Goal: Task Accomplishment & Management: Use online tool/utility

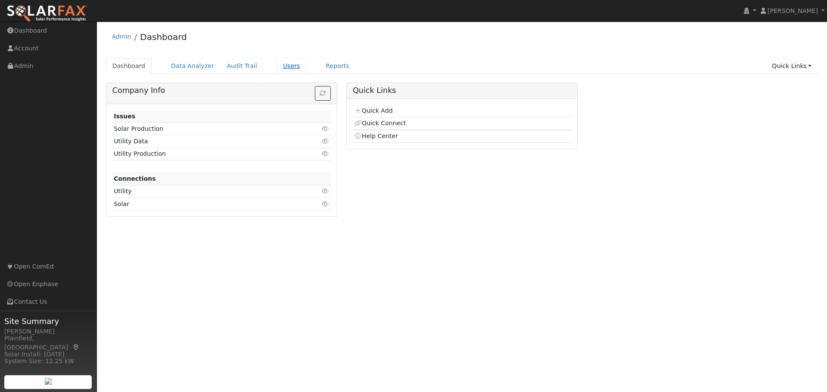
click at [276, 70] on link "Users" at bounding box center [291, 66] width 30 height 16
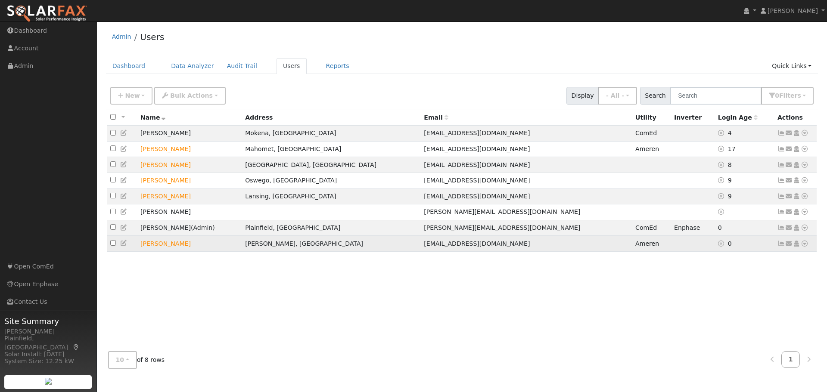
click at [804, 247] on icon at bounding box center [804, 244] width 8 height 6
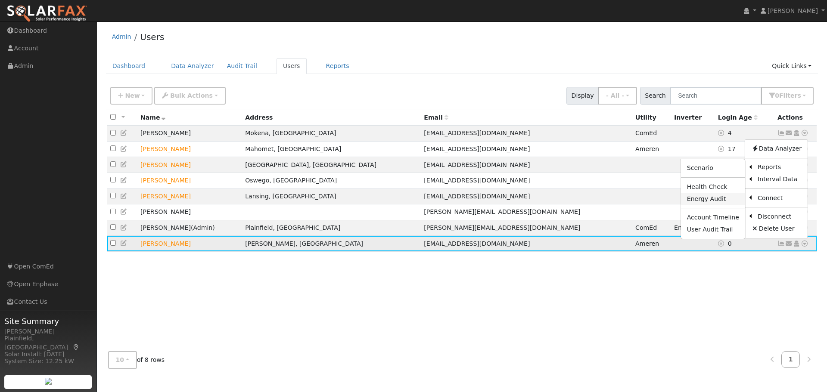
click at [719, 204] on link "Energy Audit" at bounding box center [713, 199] width 64 height 12
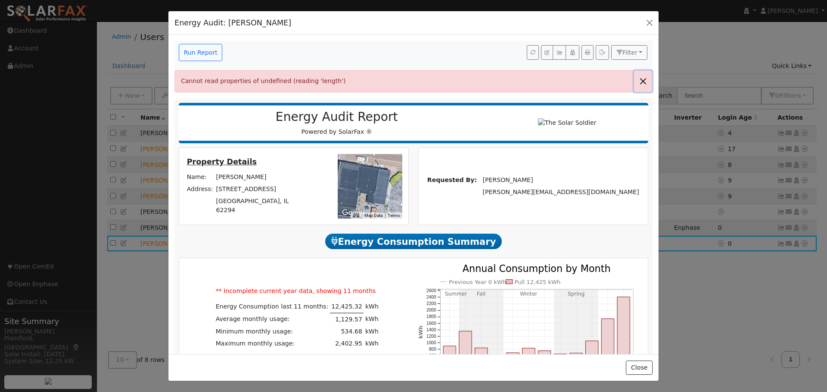
click at [635, 84] on button "button" at bounding box center [643, 81] width 18 height 21
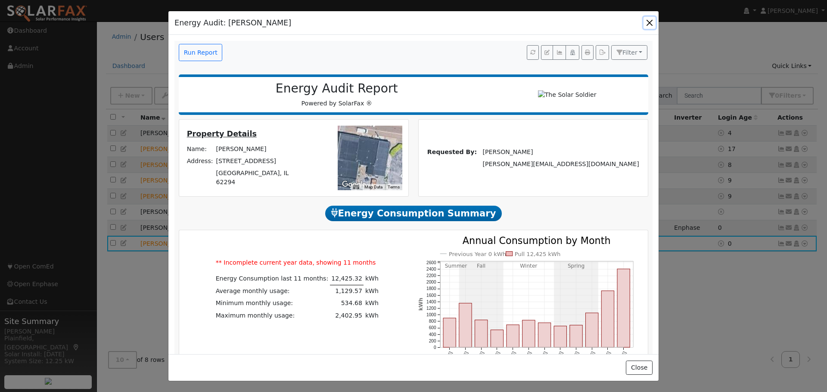
click at [647, 19] on button "button" at bounding box center [649, 23] width 12 height 12
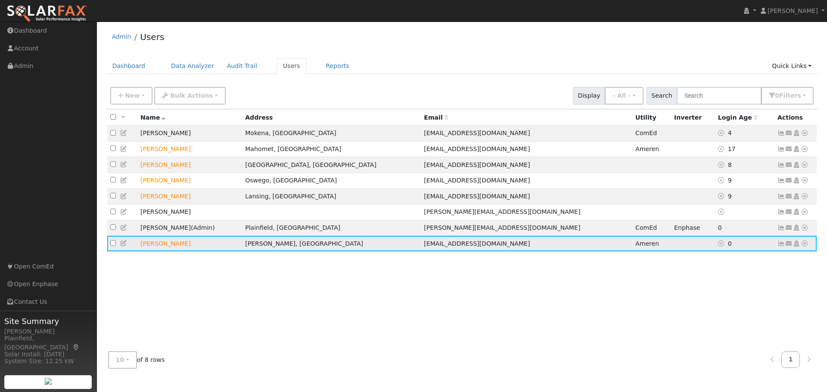
click at [176, 251] on td "[PERSON_NAME]" at bounding box center [189, 244] width 105 height 16
click at [122, 246] on icon at bounding box center [124, 243] width 8 height 6
checkbox input "true"
type input "Anna"
type input "Woodside"
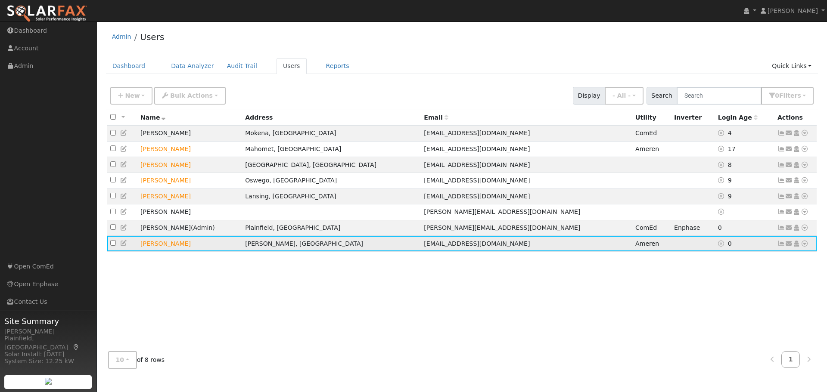
type input "[EMAIL_ADDRESS][DOMAIN_NAME]"
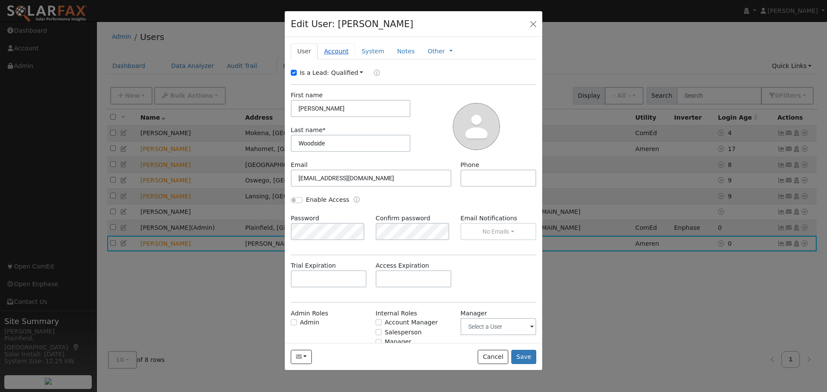
click at [334, 48] on link "Account" at bounding box center [335, 51] width 37 height 16
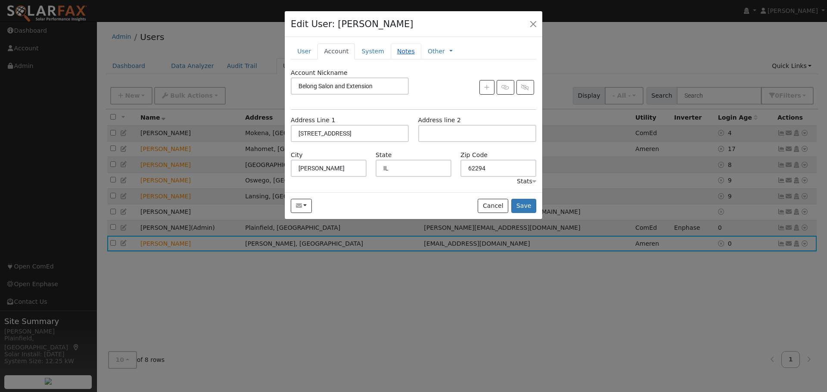
click at [393, 49] on link "Notes" at bounding box center [405, 51] width 31 height 16
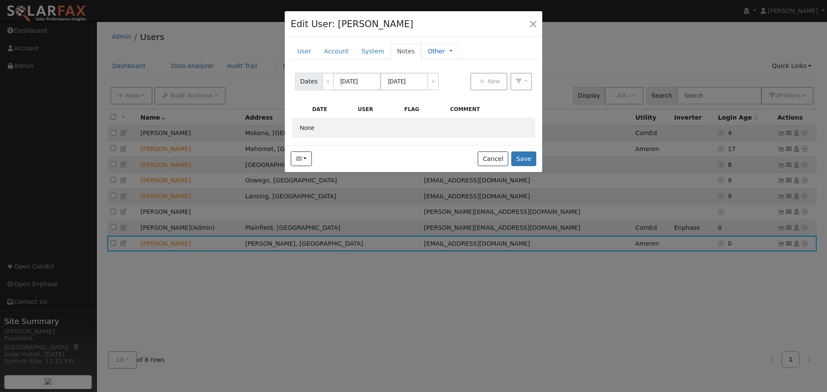
click at [427, 51] on link "Other" at bounding box center [435, 51] width 17 height 9
click at [460, 67] on link "Management" at bounding box center [479, 67] width 60 height 12
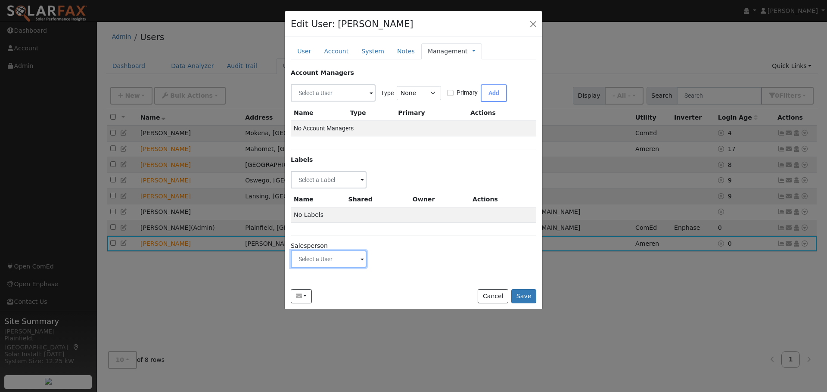
click at [351, 189] on input "text" at bounding box center [329, 179] width 76 height 17
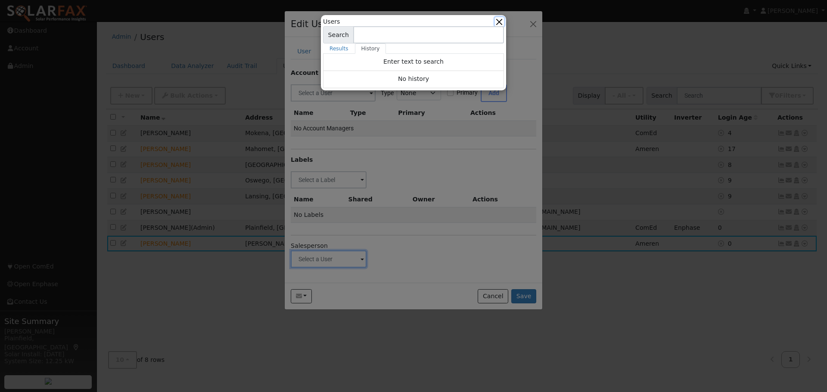
click at [501, 22] on button "button" at bounding box center [499, 21] width 9 height 9
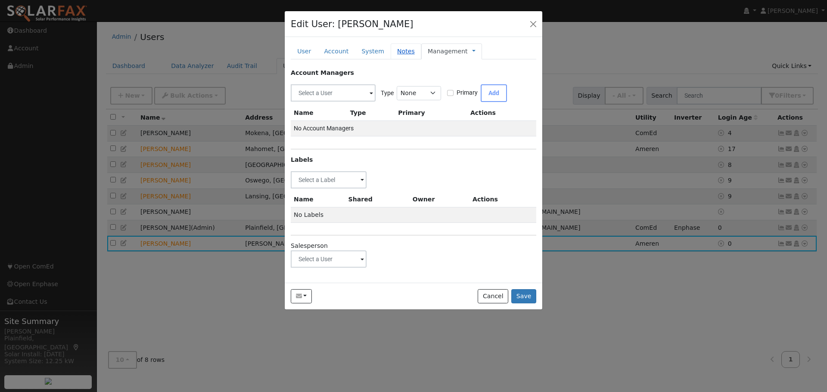
click at [408, 53] on link "Notes" at bounding box center [405, 51] width 31 height 16
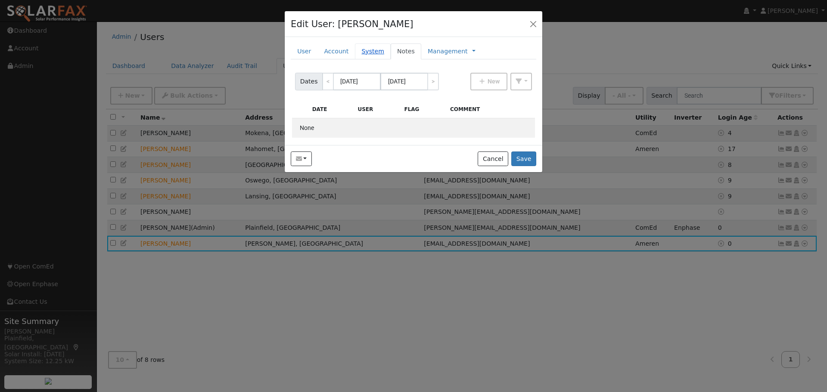
click at [371, 53] on link "System" at bounding box center [373, 51] width 36 height 16
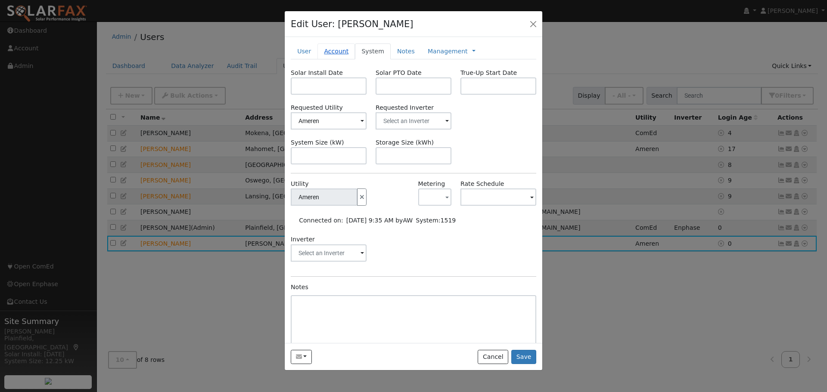
click at [331, 51] on link "Account" at bounding box center [335, 51] width 37 height 16
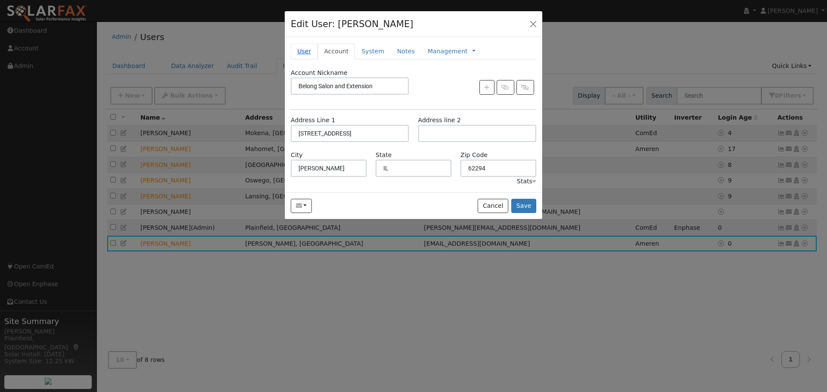
click at [313, 50] on link "User" at bounding box center [304, 51] width 27 height 16
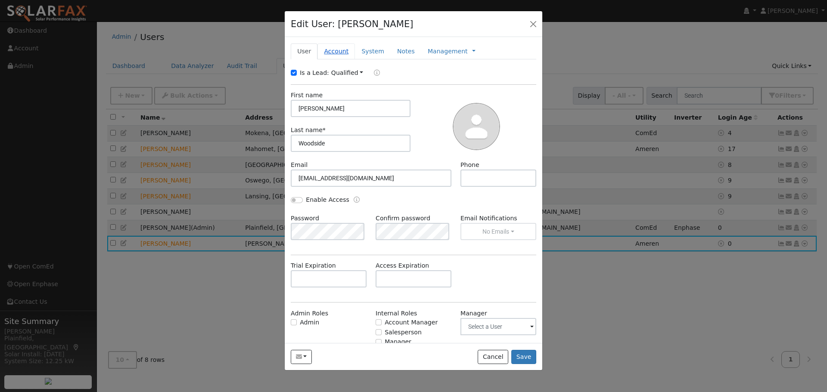
click at [331, 50] on link "Account" at bounding box center [335, 51] width 37 height 16
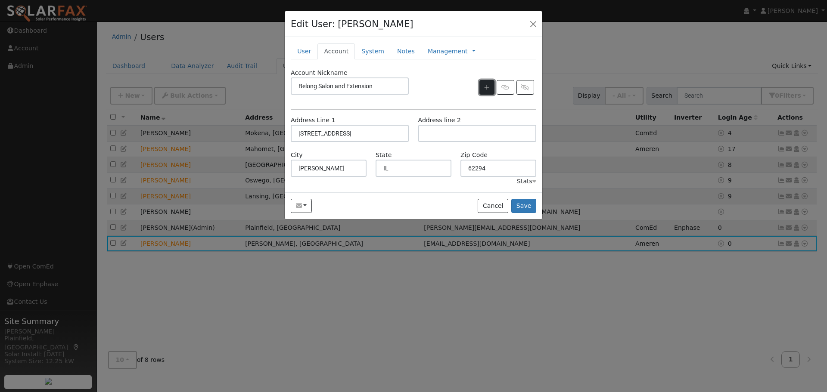
click at [482, 86] on button "button" at bounding box center [486, 87] width 15 height 15
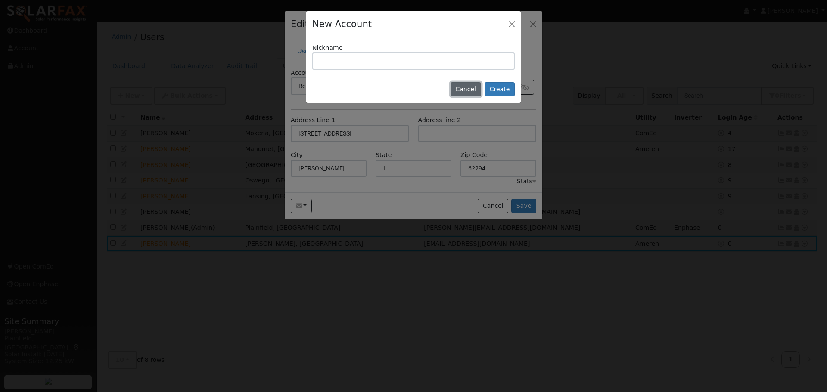
click at [470, 91] on button "Cancel" at bounding box center [465, 89] width 31 height 15
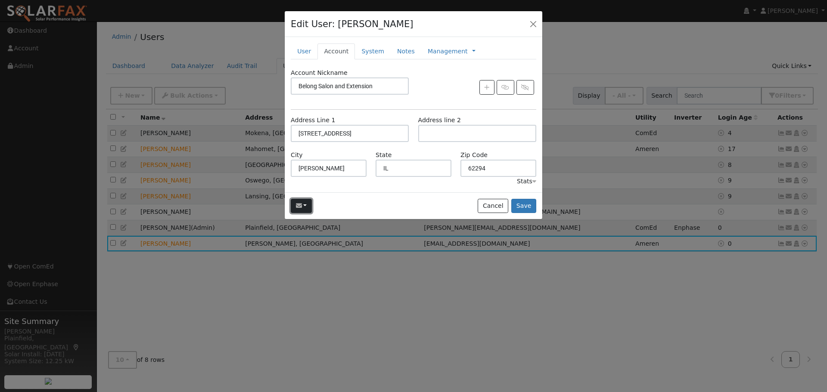
click at [303, 204] on button "button" at bounding box center [301, 206] width 21 height 15
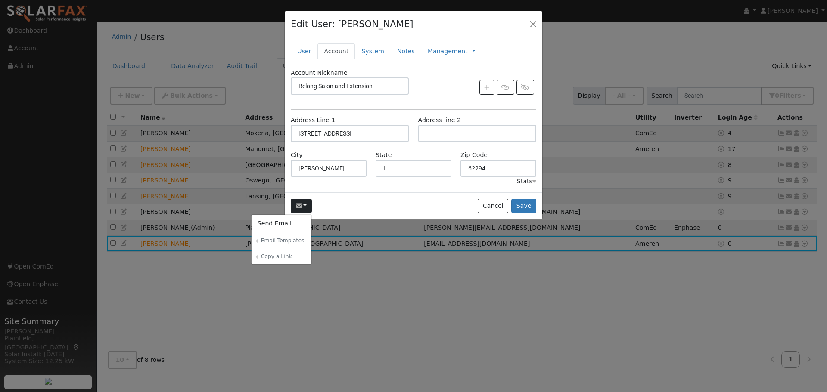
click at [336, 203] on div "Send Email... Email Templates Global Templates 30-Day Access Notification Compa…" at bounding box center [413, 205] width 257 height 27
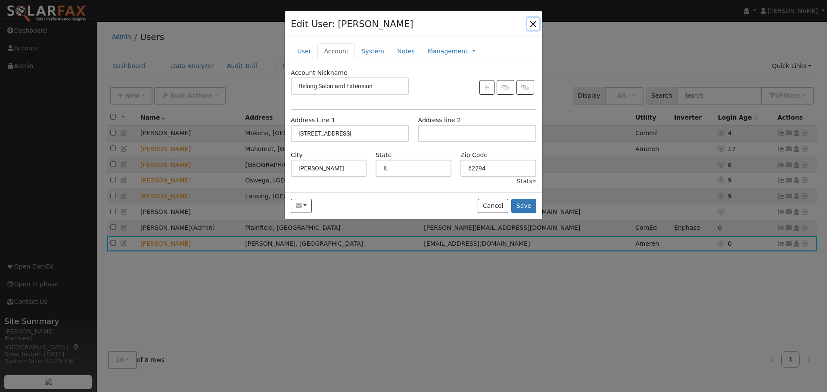
click at [530, 22] on button "button" at bounding box center [533, 24] width 12 height 12
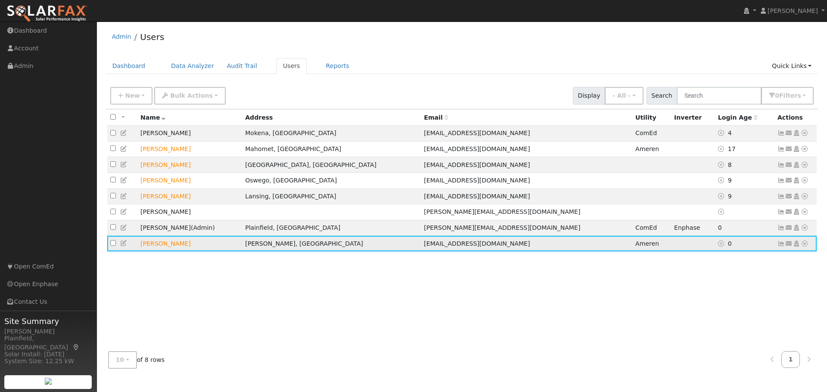
click at [803, 247] on icon at bounding box center [804, 244] width 8 height 6
click at [772, 204] on link "Connect" at bounding box center [779, 198] width 56 height 12
click at [806, 247] on icon at bounding box center [804, 244] width 8 height 6
click at [768, 155] on link "Data Analyzer" at bounding box center [776, 149] width 62 height 12
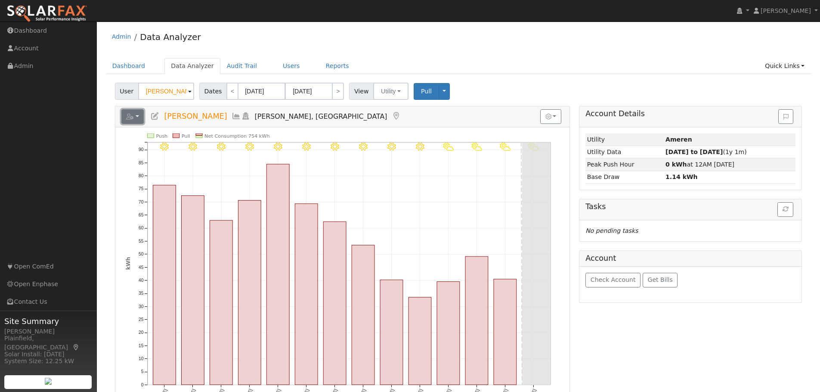
click at [137, 116] on button "button" at bounding box center [132, 116] width 23 height 15
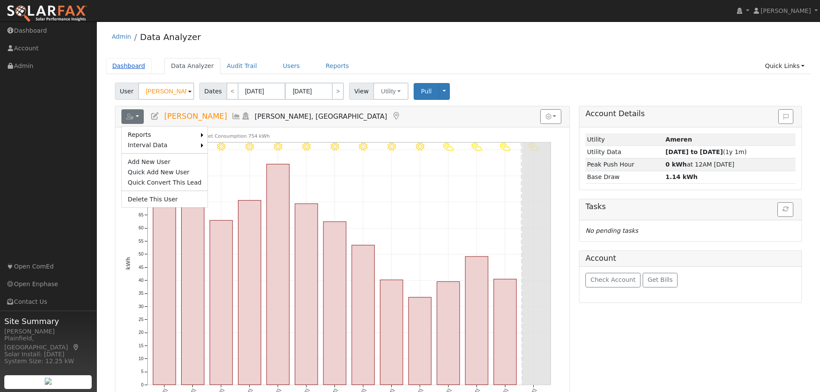
click at [127, 65] on link "Dashboard" at bounding box center [129, 66] width 46 height 16
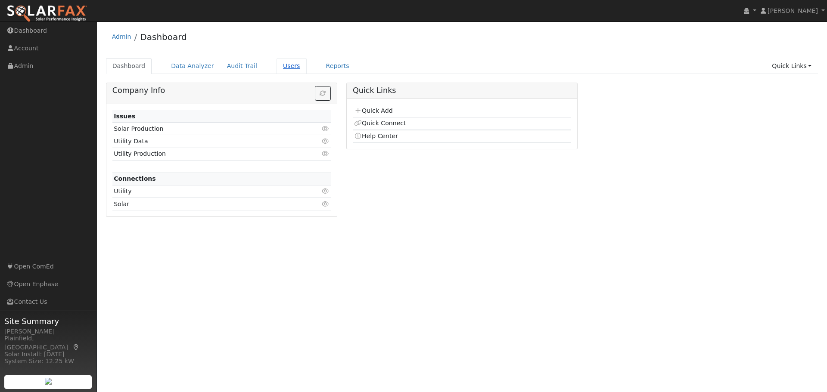
click at [285, 68] on link "Users" at bounding box center [291, 66] width 30 height 16
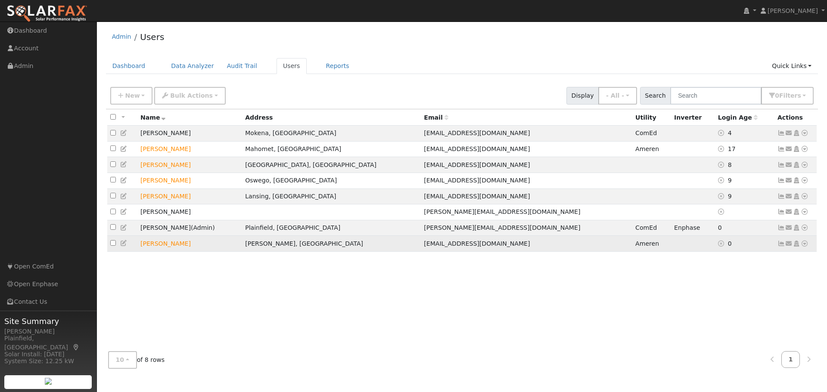
click at [807, 247] on icon at bounding box center [804, 244] width 8 height 6
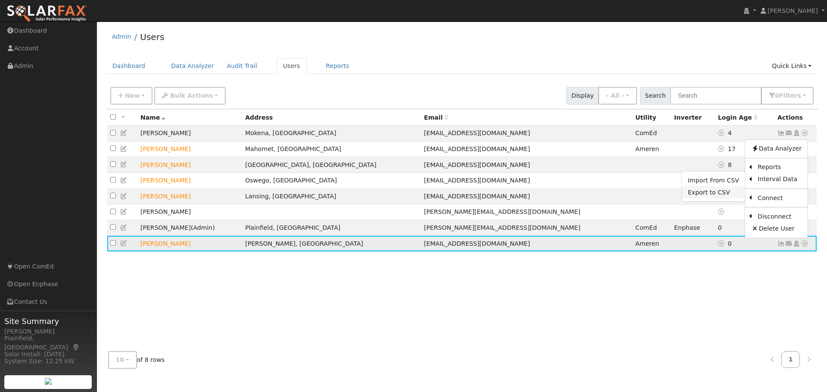
click at [719, 197] on link "Export to CSV" at bounding box center [712, 192] width 63 height 12
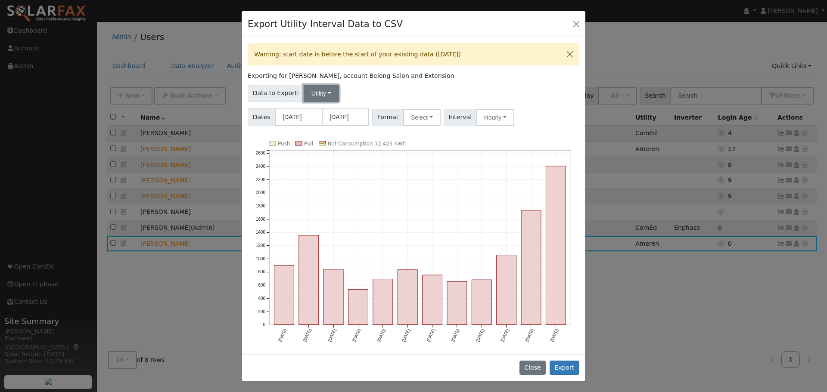
click at [322, 95] on button "Utility" at bounding box center [320, 93] width 35 height 17
click at [356, 92] on div "Data to Export: Utility Utility Solar" at bounding box center [413, 92] width 334 height 20
click at [421, 117] on button "Select" at bounding box center [421, 117] width 37 height 17
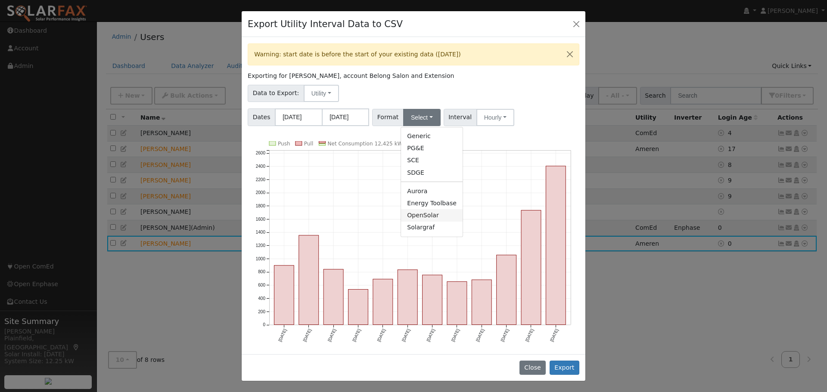
click at [418, 215] on link "OpenSolar" at bounding box center [432, 215] width 62 height 12
click at [432, 117] on button "OpenSolar" at bounding box center [428, 117] width 50 height 17
click at [427, 204] on link "Energy Toolbase" at bounding box center [432, 203] width 62 height 12
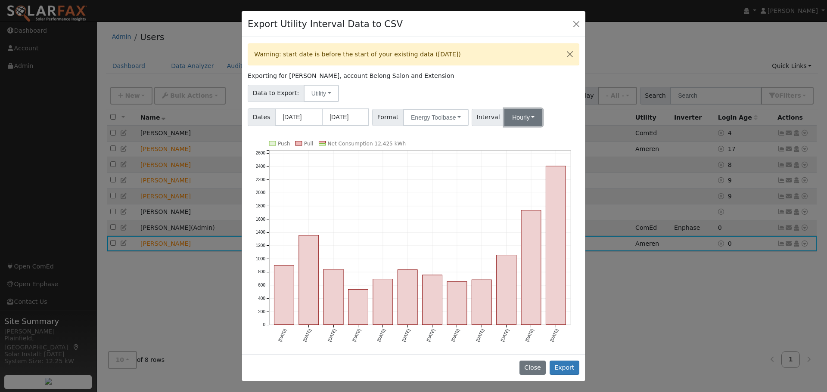
click at [516, 116] on button "Hourly" at bounding box center [523, 117] width 38 height 17
click at [517, 136] on link "15 Minute" at bounding box center [531, 136] width 60 height 12
click at [565, 365] on button "Export" at bounding box center [564, 368] width 30 height 15
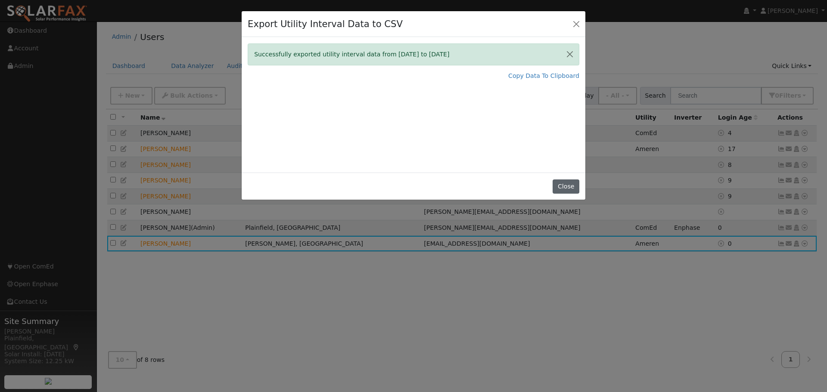
click at [567, 188] on button "Close" at bounding box center [565, 187] width 26 height 15
